Goal: Information Seeking & Learning: Understand process/instructions

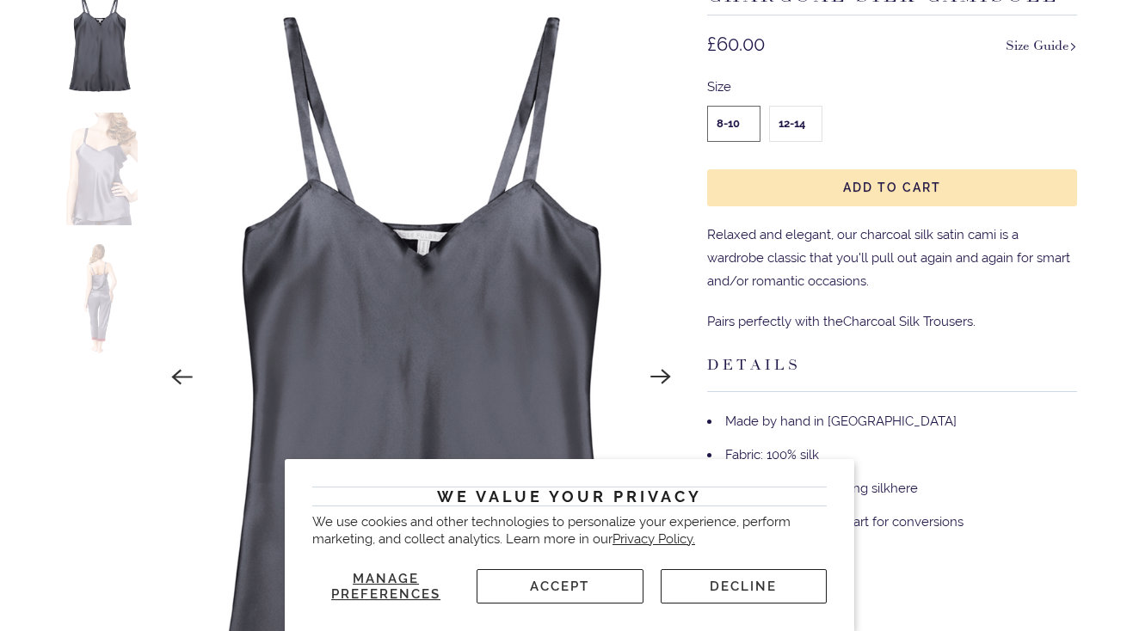
scroll to position [391, 0]
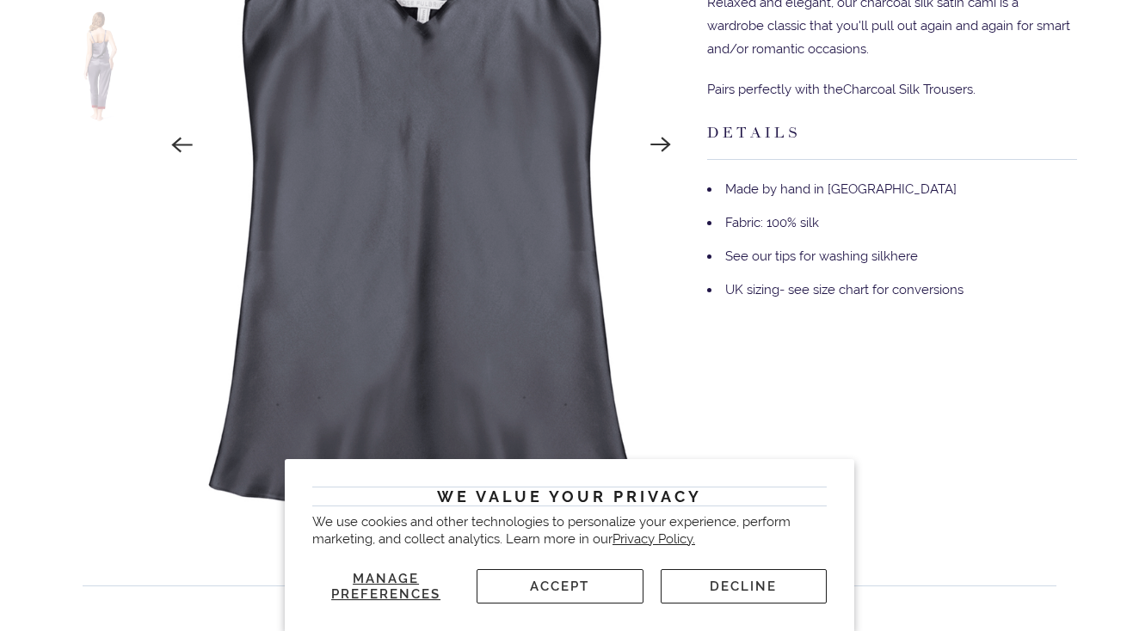
scroll to position [525, 0]
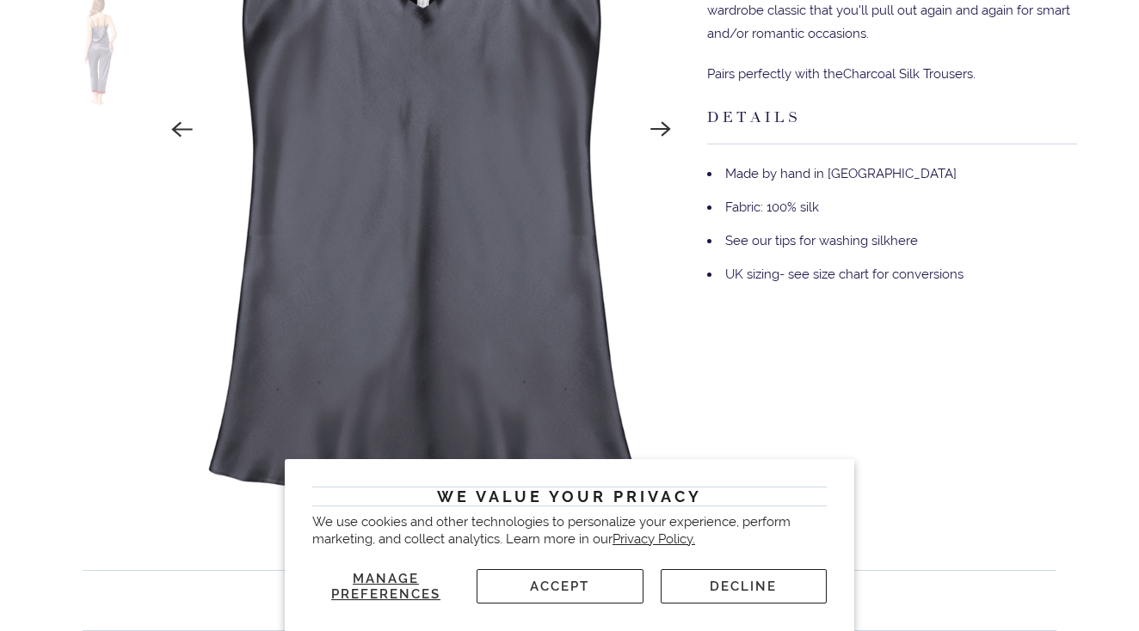
click at [569, 593] on button "Accept" at bounding box center [560, 586] width 166 height 34
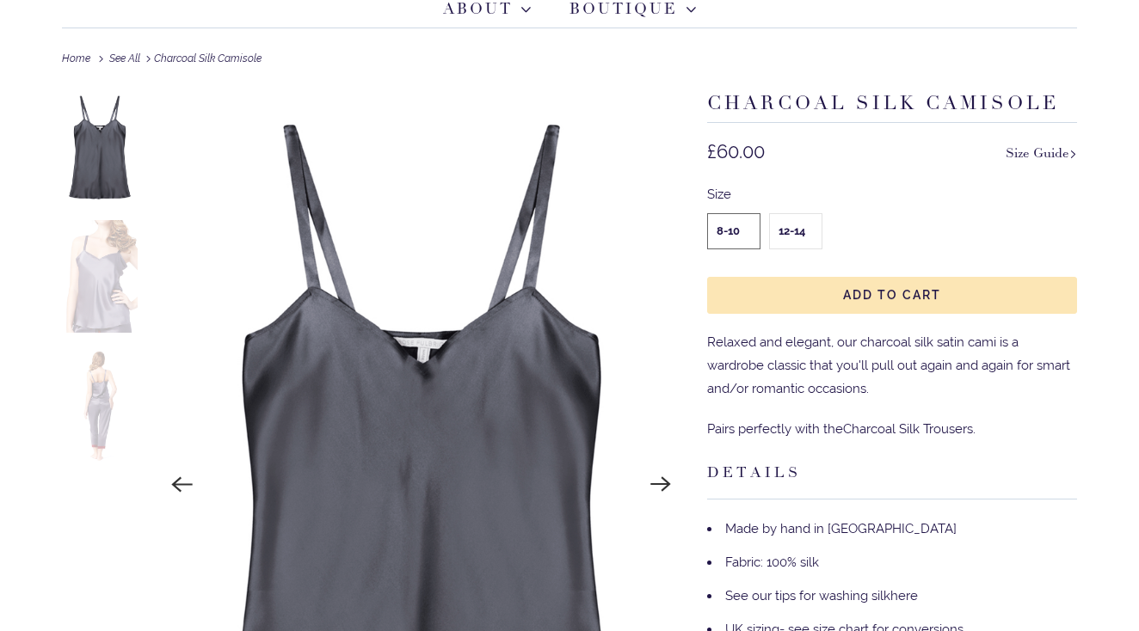
scroll to position [169, 0]
click at [126, 405] on img at bounding box center [100, 406] width 76 height 113
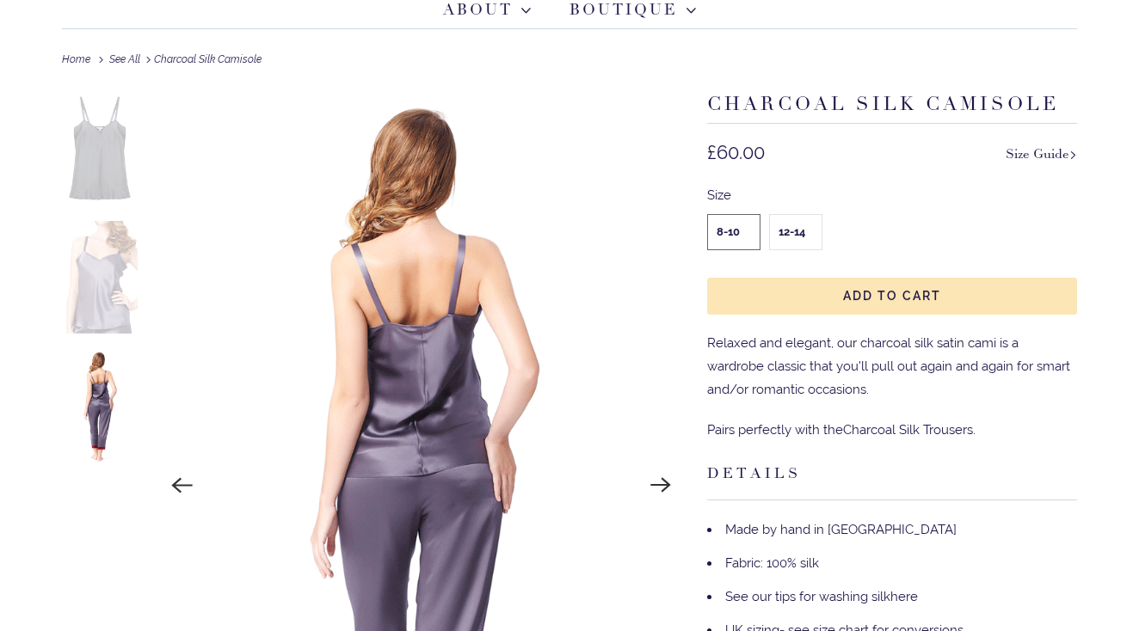
click at [97, 150] on img at bounding box center [100, 148] width 76 height 113
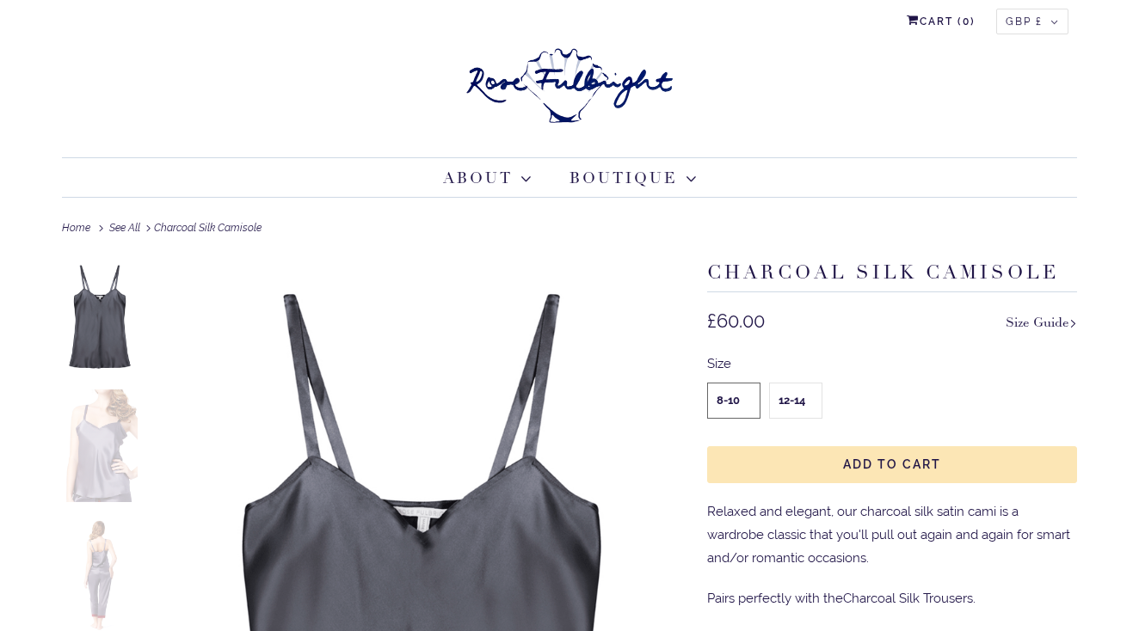
scroll to position [0, 0]
click at [129, 224] on link "See All" at bounding box center [124, 228] width 31 height 12
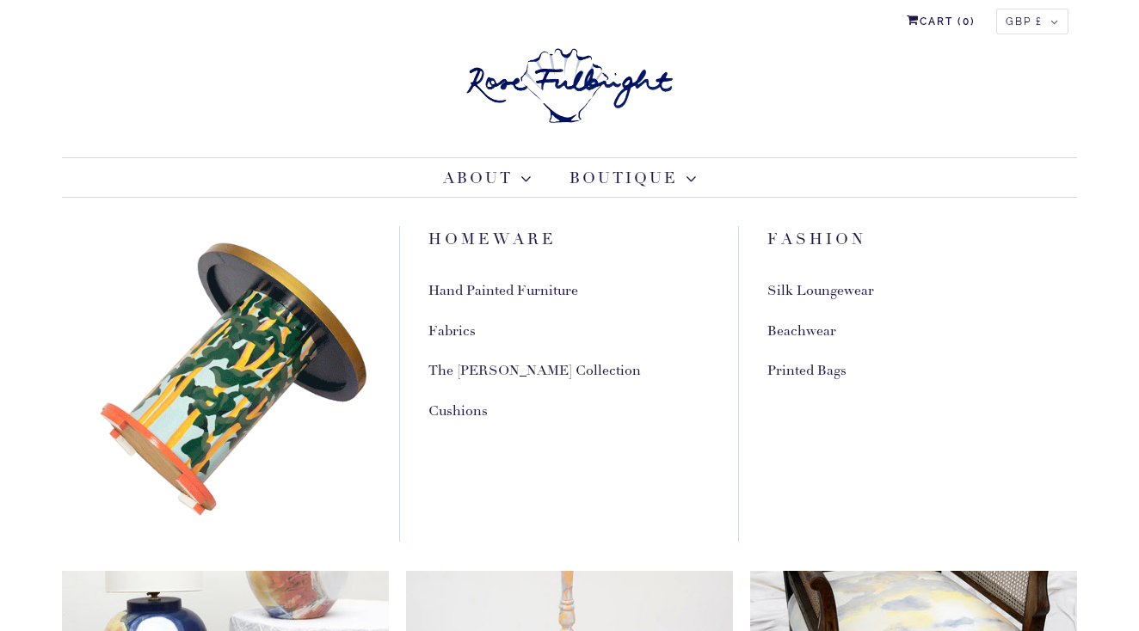
click at [786, 292] on link "Silk Loungewear" at bounding box center [820, 291] width 107 height 18
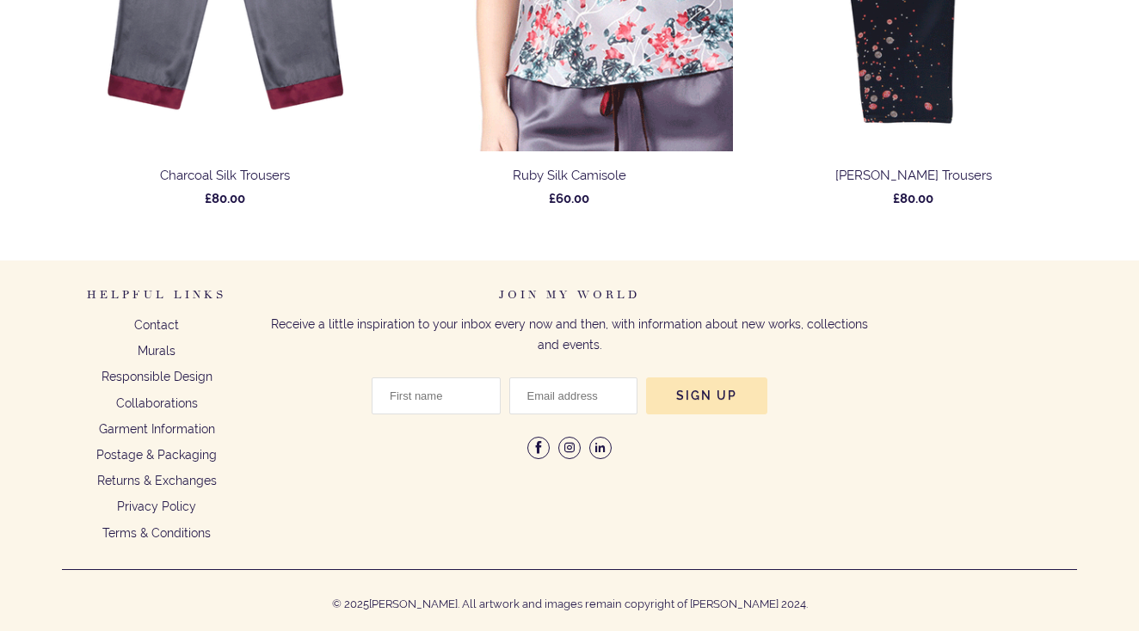
scroll to position [1635, 0]
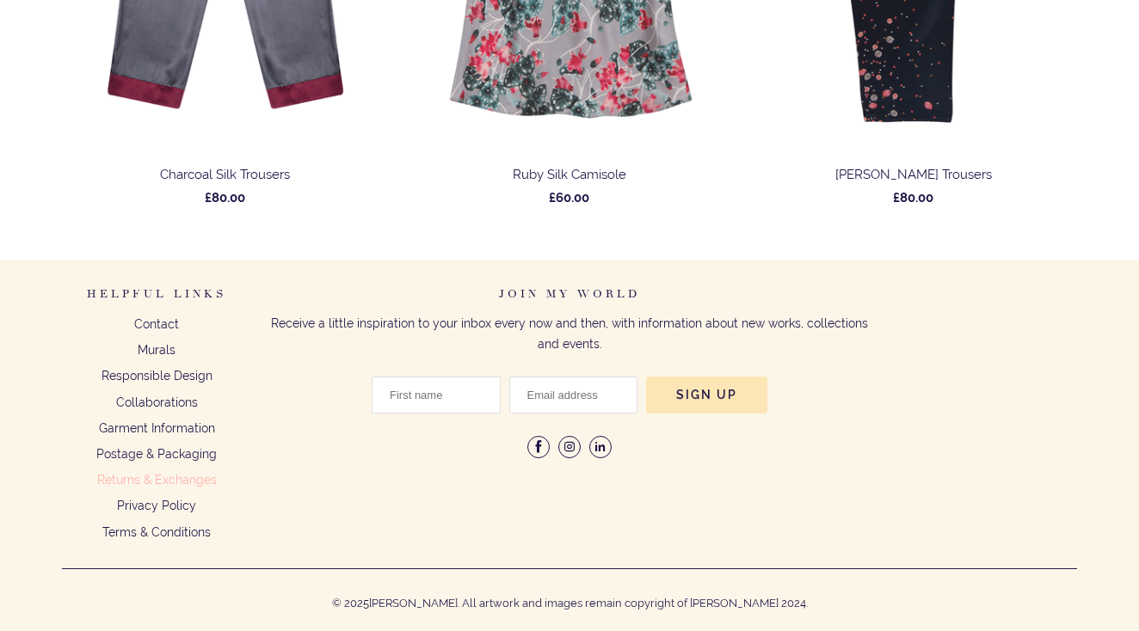
click at [189, 475] on link "Returns & Exchanges" at bounding box center [157, 480] width 120 height 14
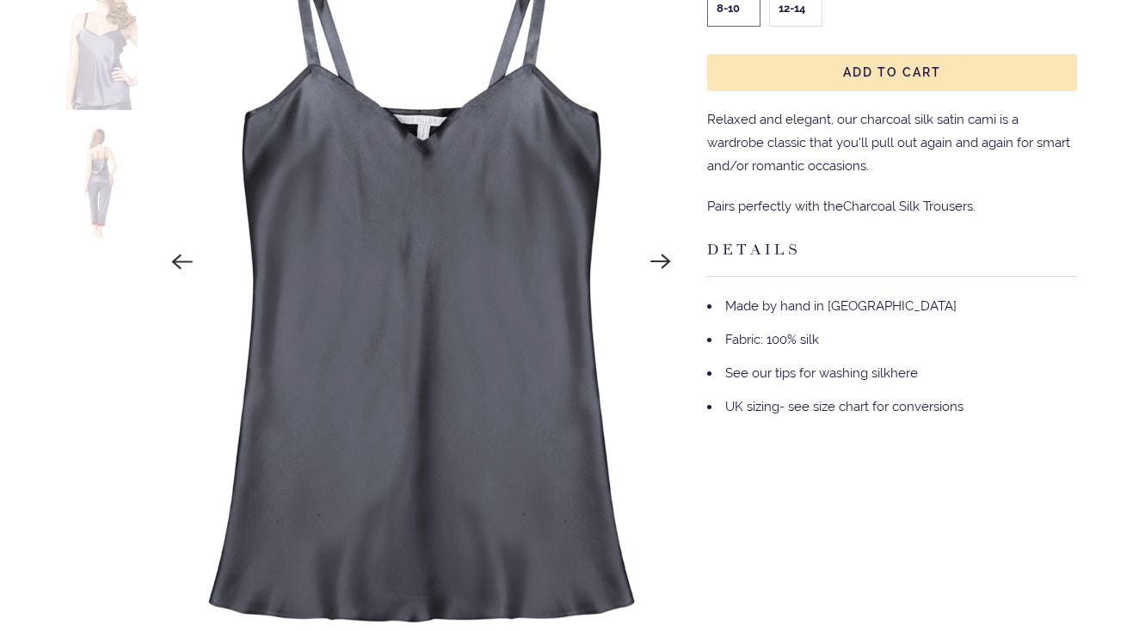
scroll to position [378, 0]
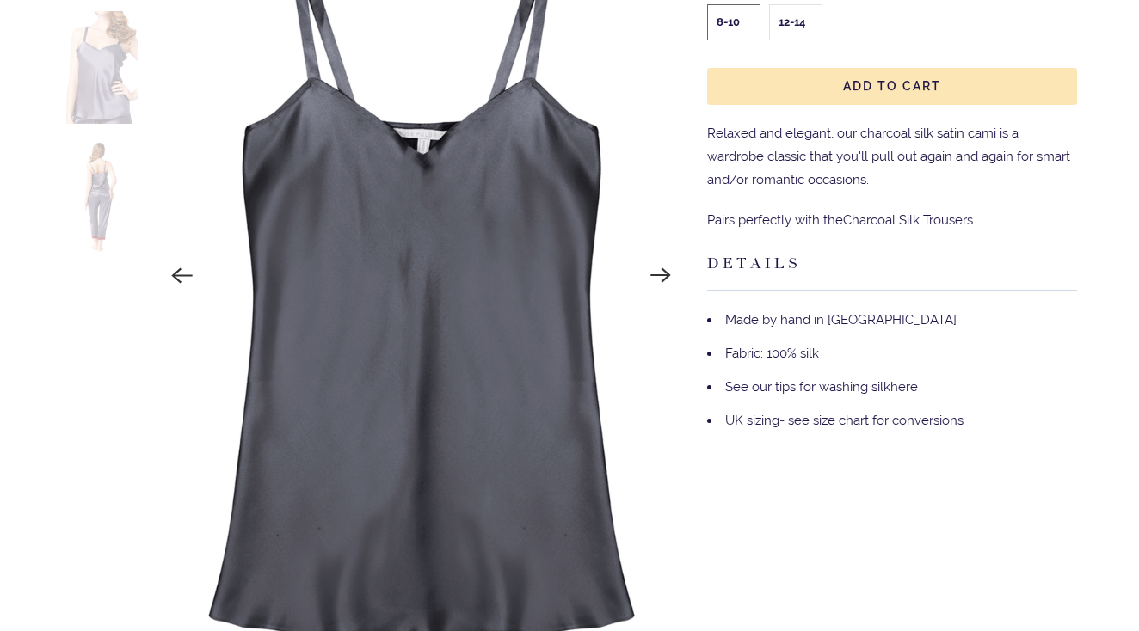
click at [102, 95] on img at bounding box center [100, 67] width 76 height 113
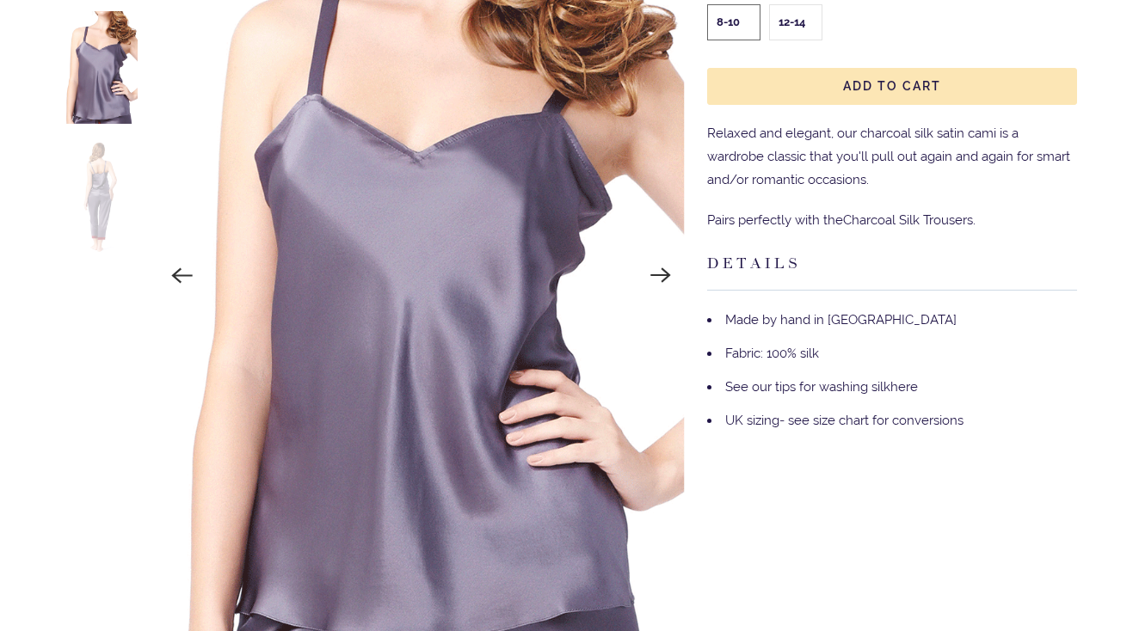
click at [93, 197] on img at bounding box center [100, 196] width 76 height 113
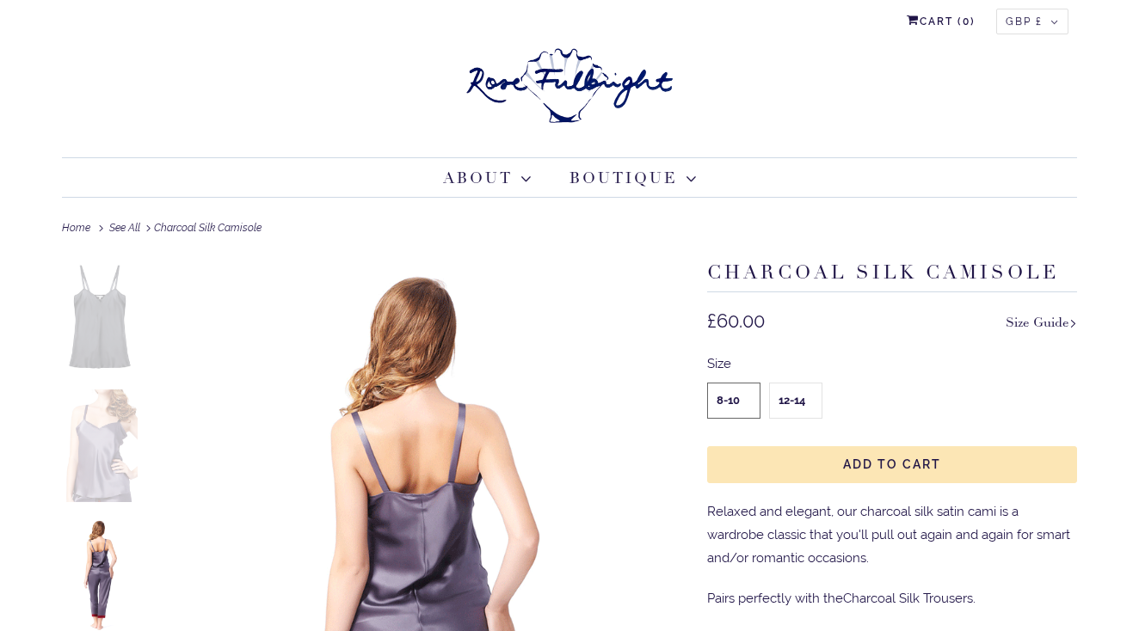
scroll to position [0, 0]
